Goal: Find contact information: Find contact information

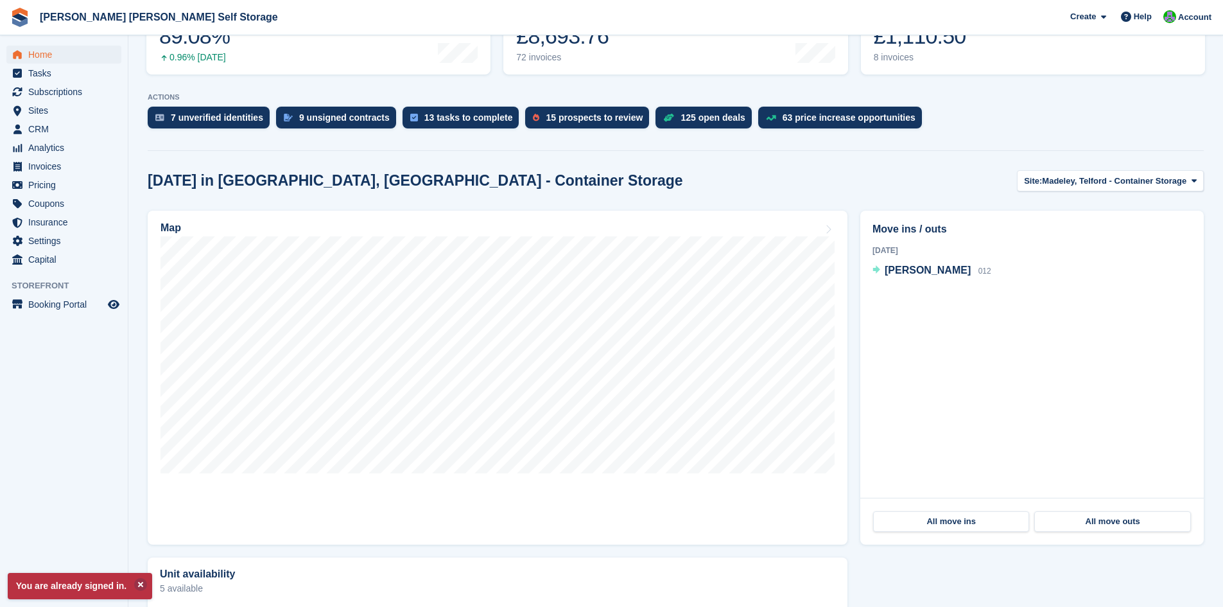
scroll to position [216, 0]
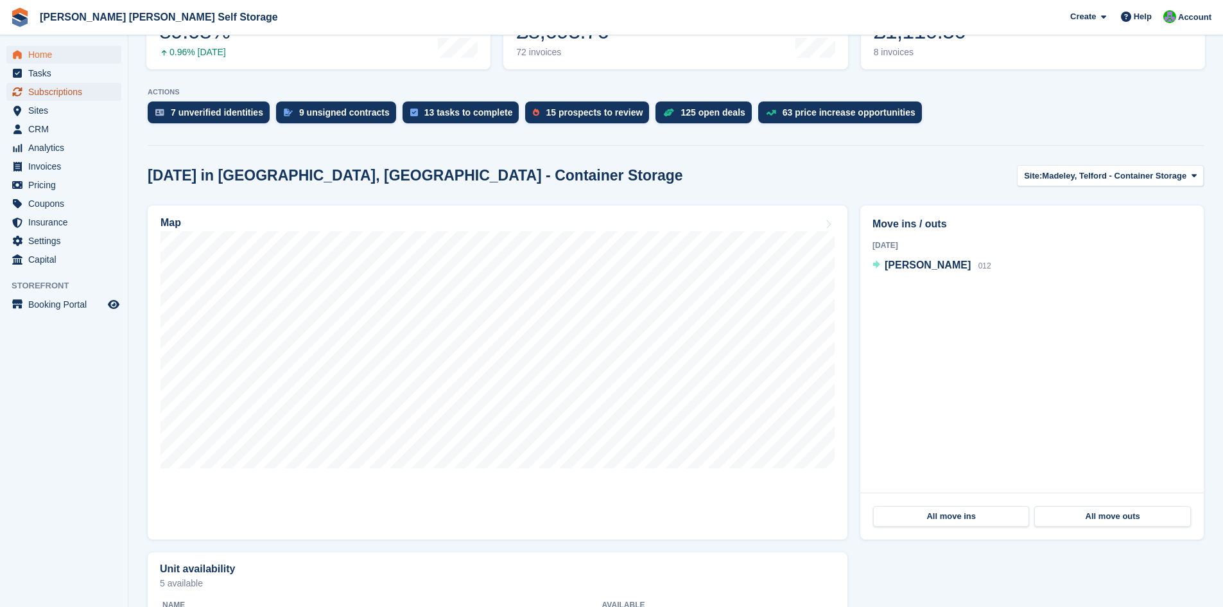
click at [54, 91] on span "Subscriptions" at bounding box center [66, 92] width 77 height 18
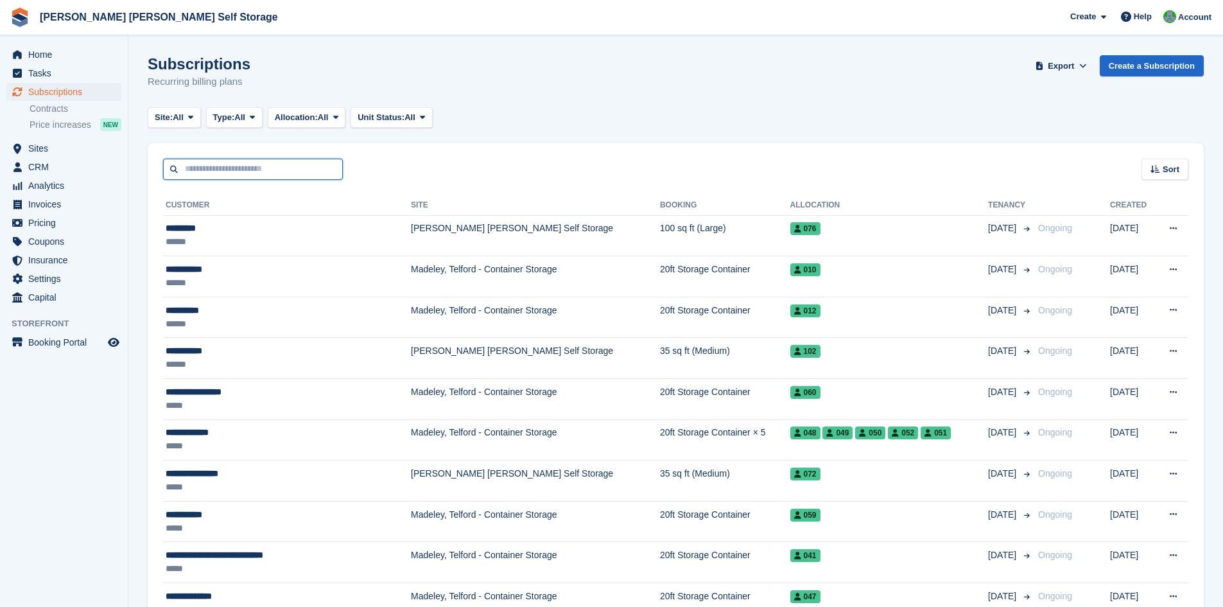
click at [225, 167] on input "text" at bounding box center [253, 169] width 180 height 21
type input "******"
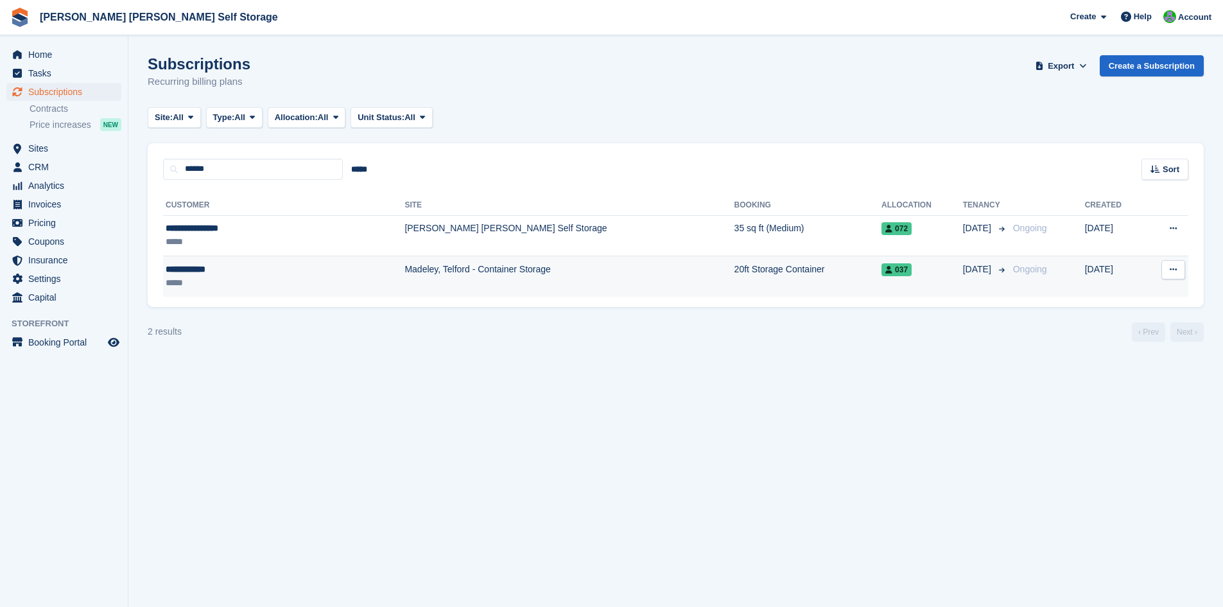
click at [206, 271] on div "**********" at bounding box center [239, 269] width 146 height 13
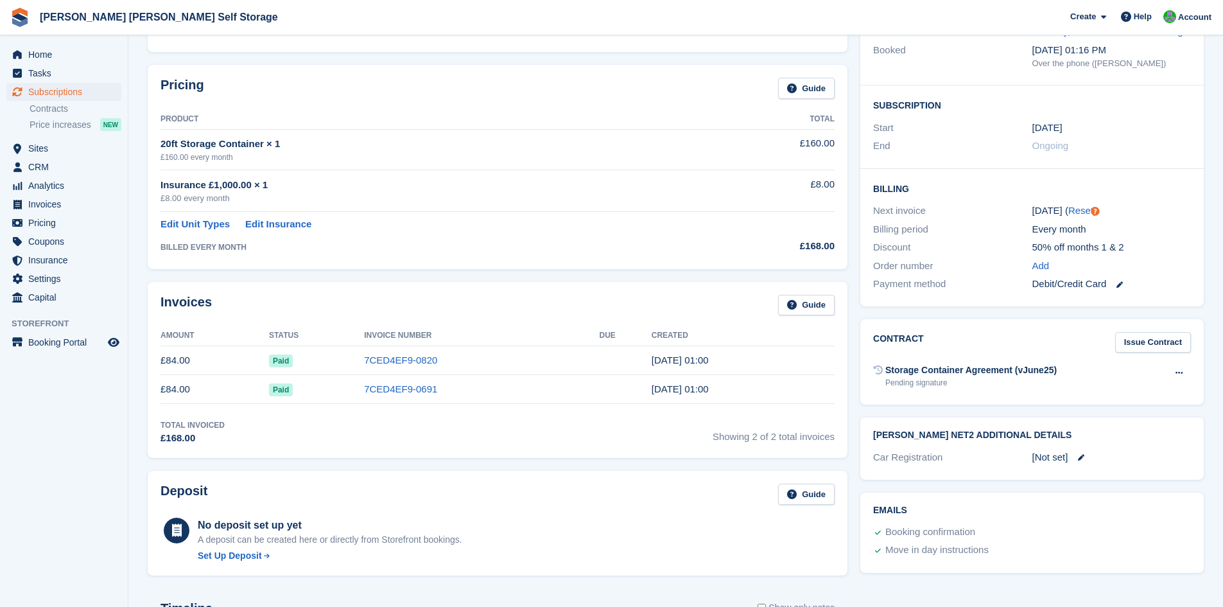
scroll to position [169, 0]
click at [1176, 374] on icon at bounding box center [1178, 374] width 7 height 8
click at [1116, 374] on div "Storage Container Agreement (vJune25) Pending signature Void contract Send cont…" at bounding box center [1032, 376] width 318 height 31
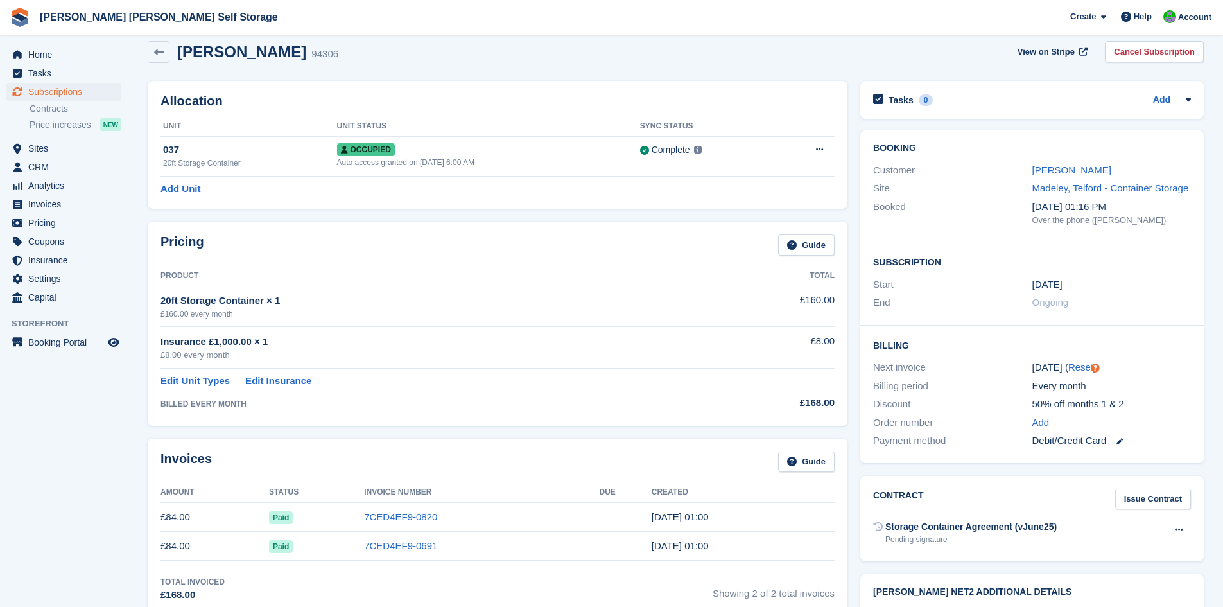
scroll to position [0, 0]
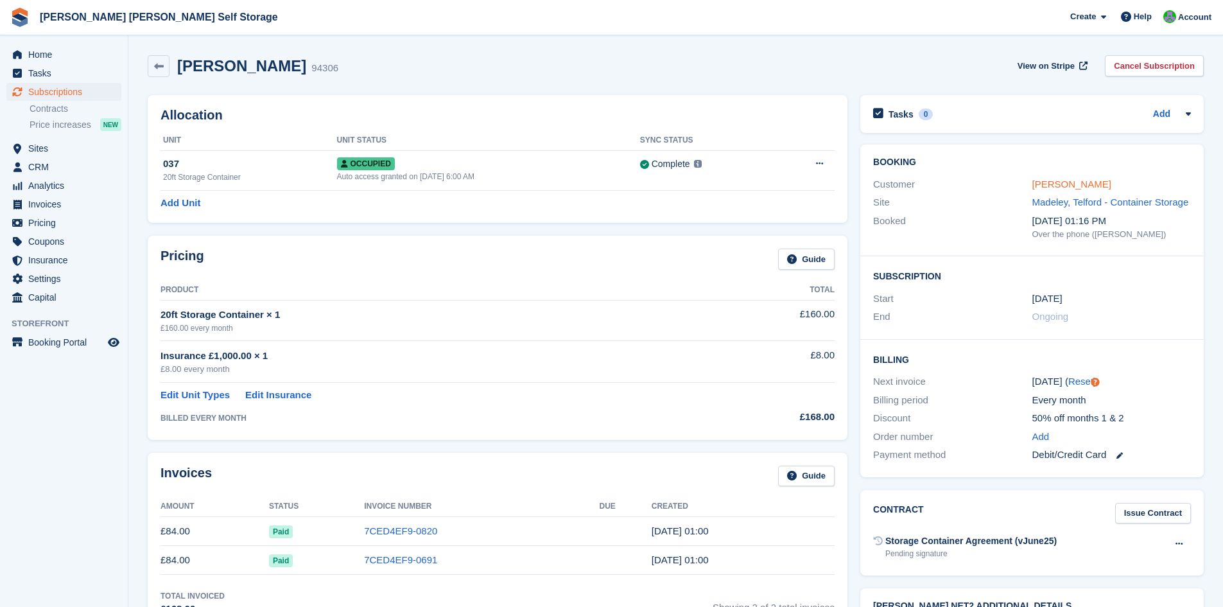
click at [1060, 183] on link "Trevor Evans" at bounding box center [1071, 183] width 79 height 11
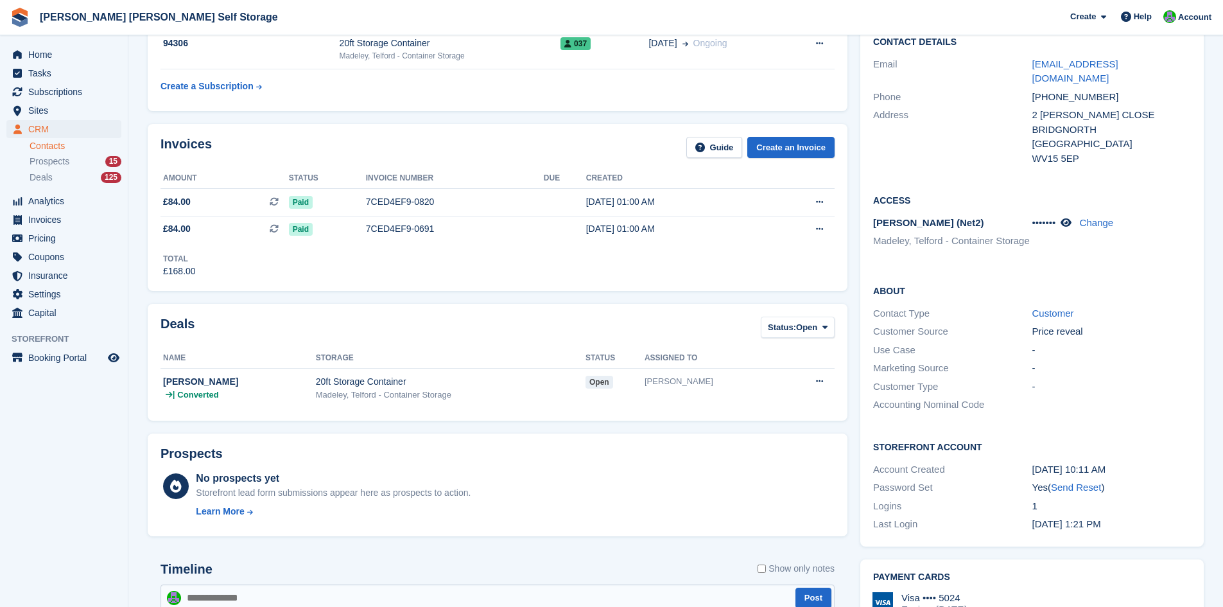
scroll to position [128, 0]
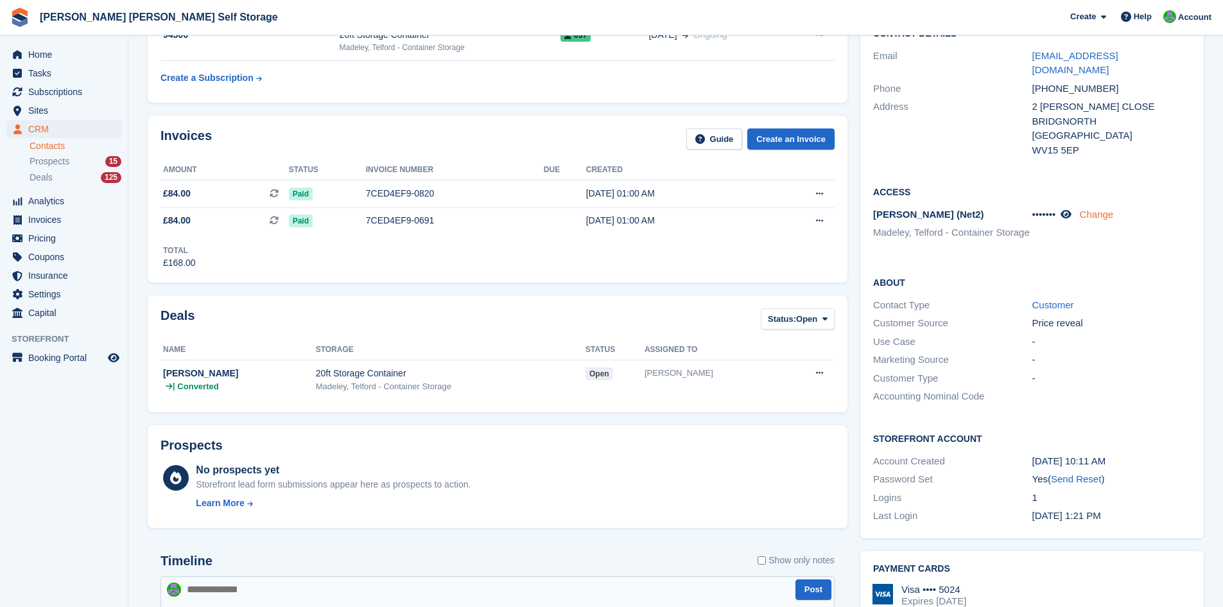
click at [1101, 209] on link "Change" at bounding box center [1097, 214] width 34 height 11
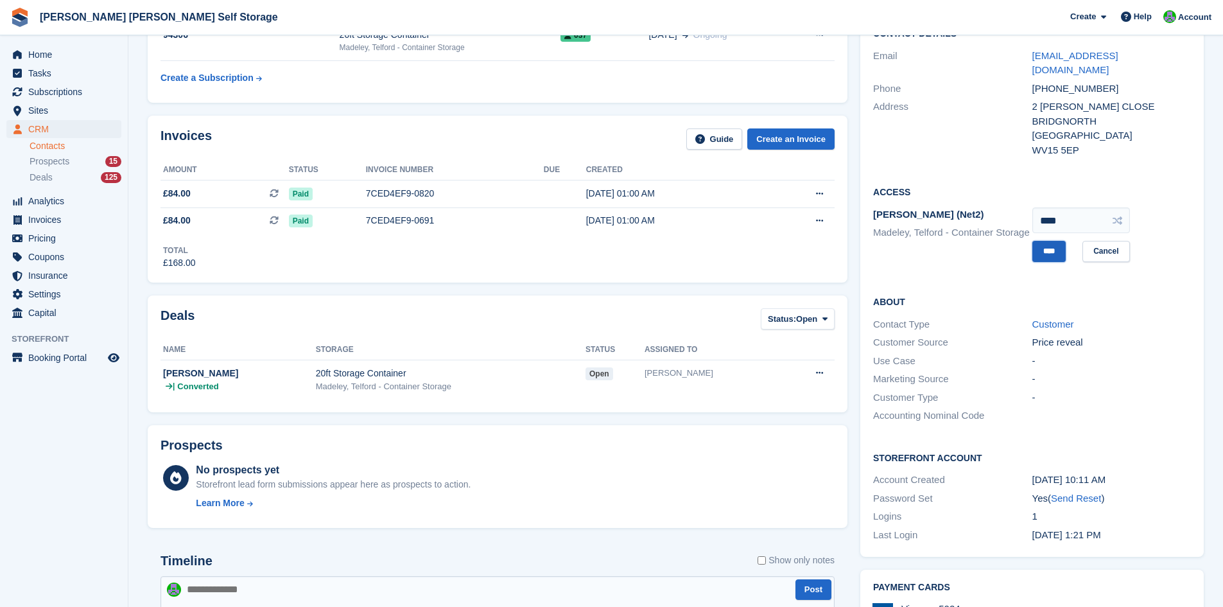
click at [1058, 241] on input "****" at bounding box center [1048, 251] width 33 height 21
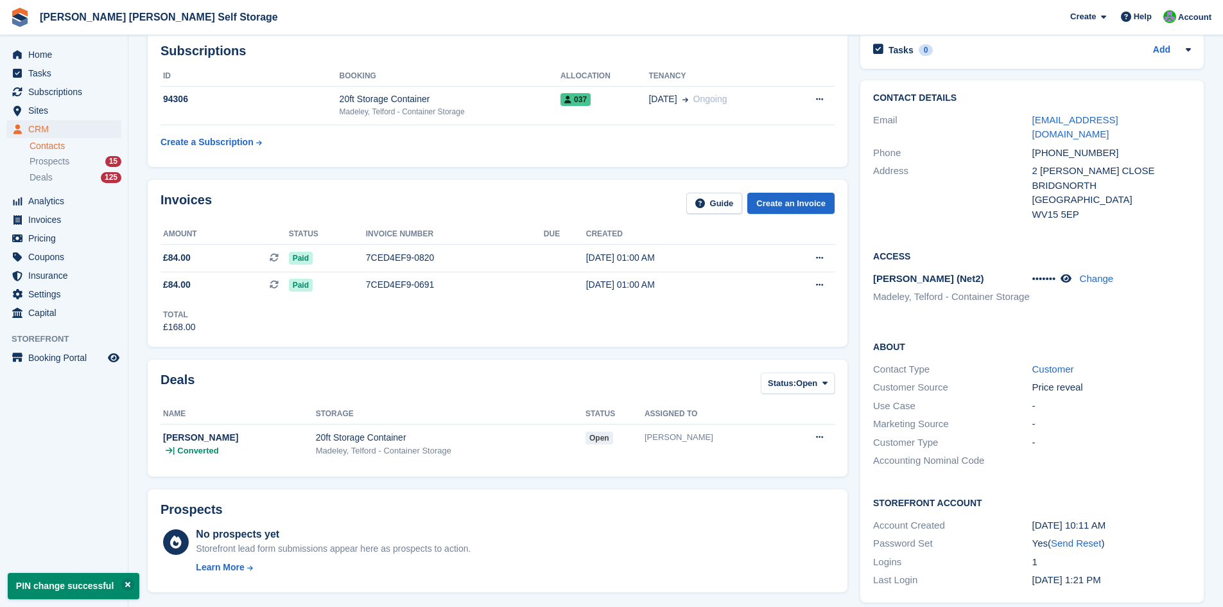
scroll to position [0, 0]
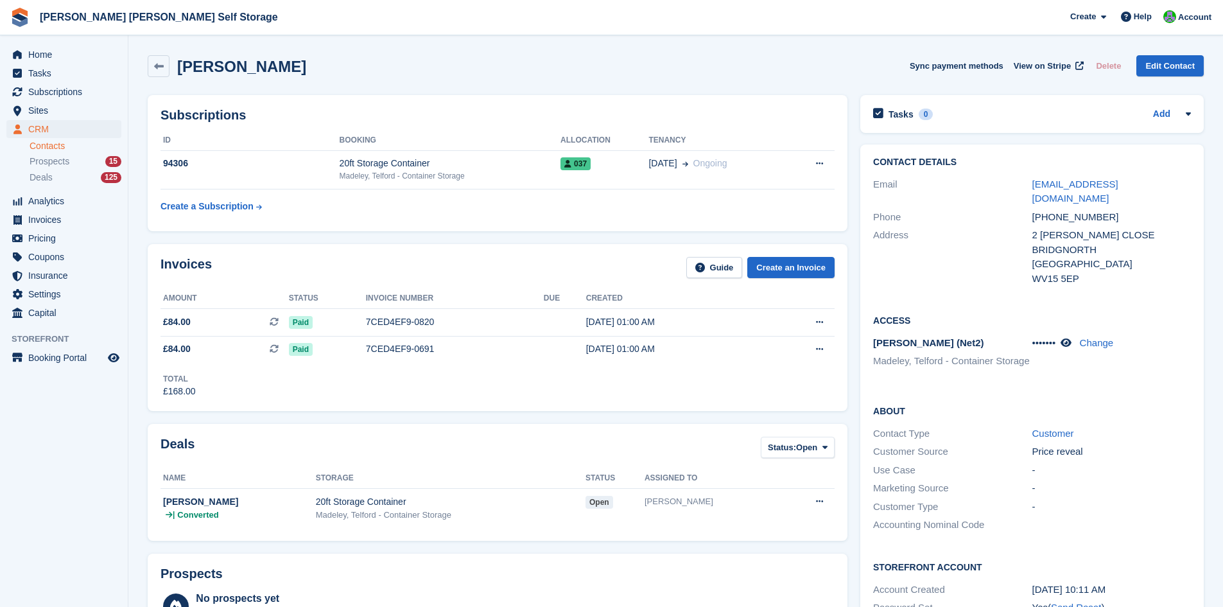
drag, startPoint x: 1105, startPoint y: 202, endPoint x: 1098, endPoint y: 202, distance: 7.1
click at [1098, 210] on div "+447856523067" at bounding box center [1111, 217] width 159 height 15
drag, startPoint x: 1180, startPoint y: 184, endPoint x: 1030, endPoint y: 190, distance: 150.3
click at [1030, 190] on div "Email trevoralanevans390@gmail.com" at bounding box center [1032, 191] width 318 height 33
copy div "trevoralanevans390@gmail.com"
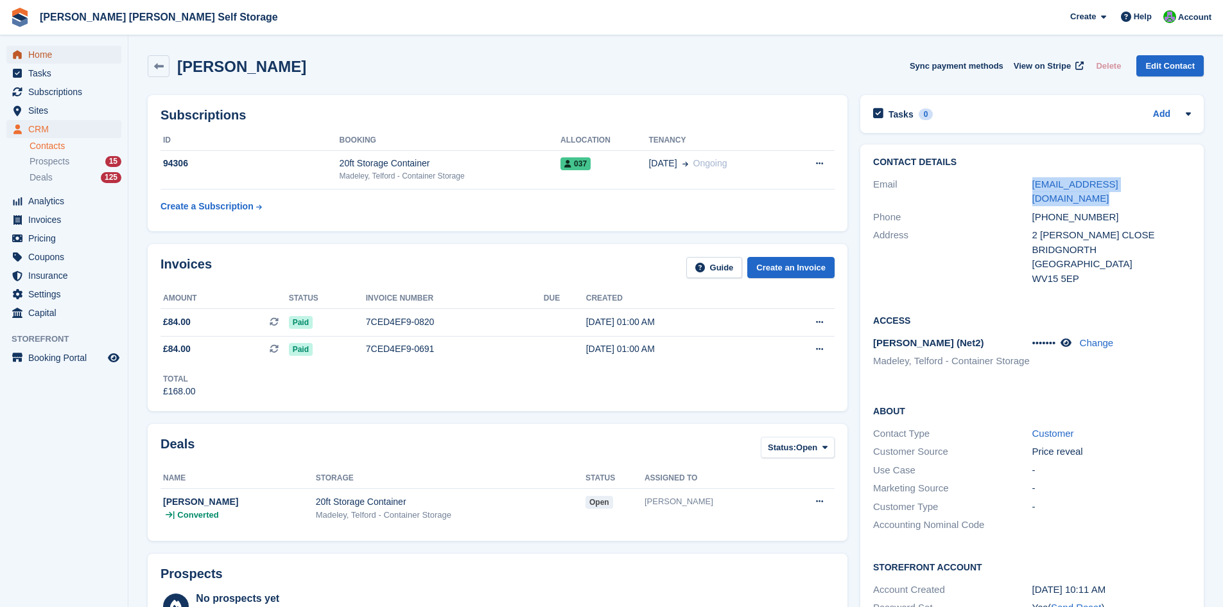
click at [43, 57] on span "Home" at bounding box center [66, 55] width 77 height 18
